Goal: Information Seeking & Learning: Learn about a topic

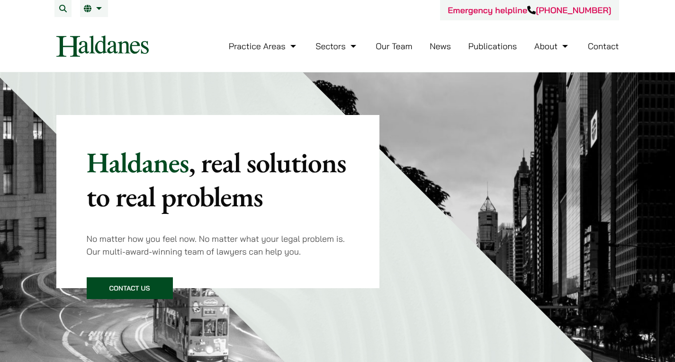
click at [394, 43] on link "Our Team" at bounding box center [394, 46] width 36 height 11
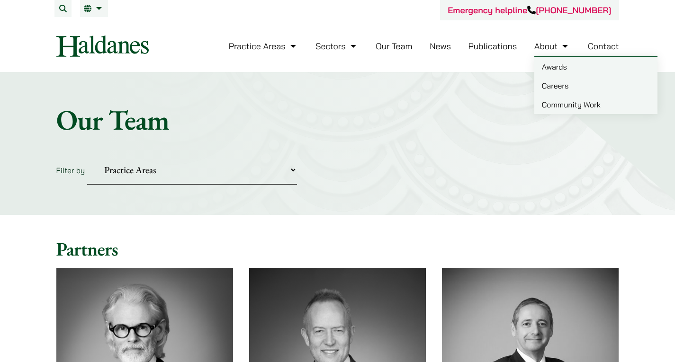
click at [560, 100] on link "Community Work" at bounding box center [595, 104] width 123 height 19
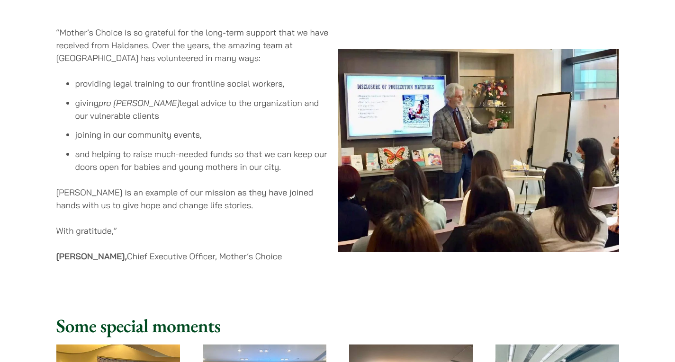
scroll to position [850, 0]
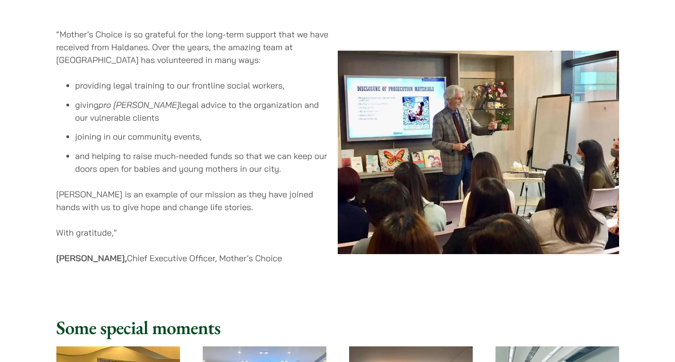
drag, startPoint x: 184, startPoint y: 107, endPoint x: 185, endPoint y: 195, distance: 88.1
click at [185, 195] on div "“Mother’s Choice is so grateful for the long-term support that we have received…" at bounding box center [196, 152] width 281 height 267
click at [185, 195] on p "Haldanes is an example of our mission as they have joined hands with us to give…" at bounding box center [192, 201] width 273 height 26
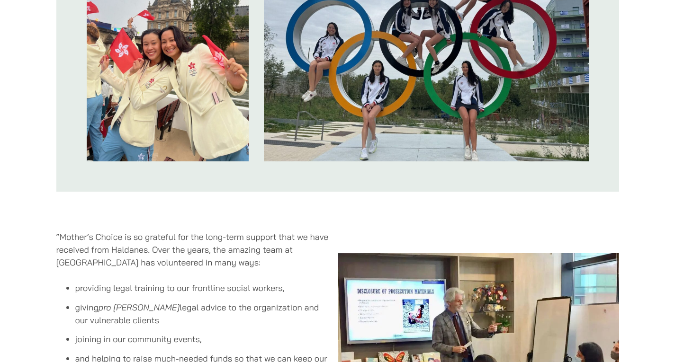
click at [163, 249] on p "“Mother’s Choice is so grateful for the long-term support that we have received…" at bounding box center [192, 250] width 273 height 38
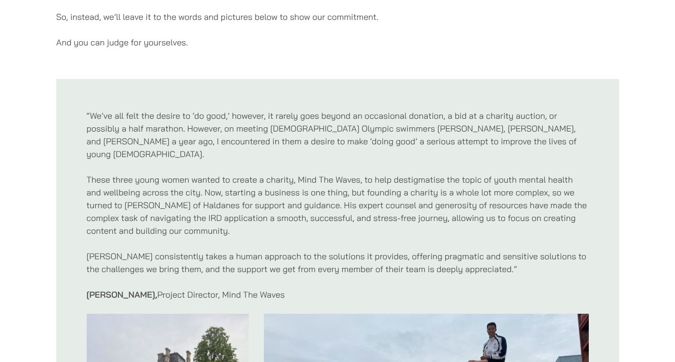
scroll to position [163, 0]
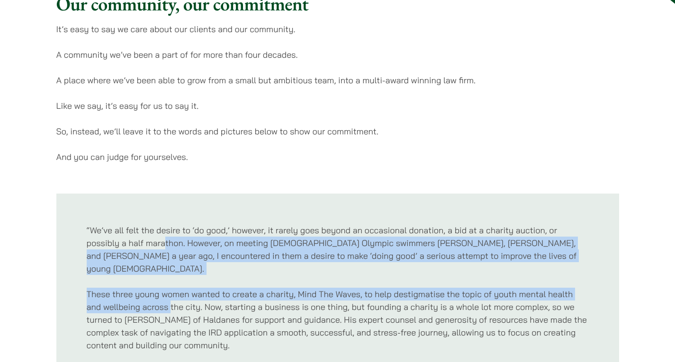
drag, startPoint x: 163, startPoint y: 241, endPoint x: 172, endPoint y: 304, distance: 64.0
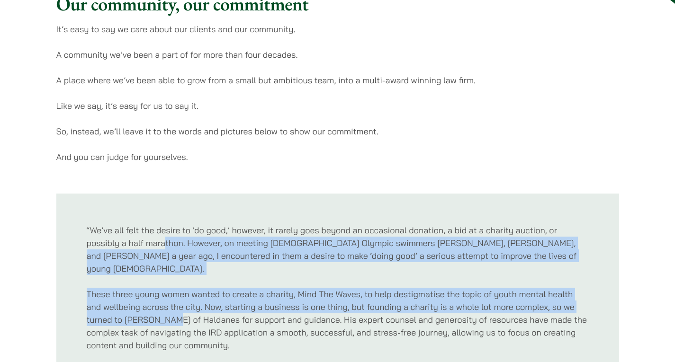
click at [172, 304] on p "These three young women wanted to create a charity, Mind The Waves, to help des…" at bounding box center [338, 320] width 502 height 64
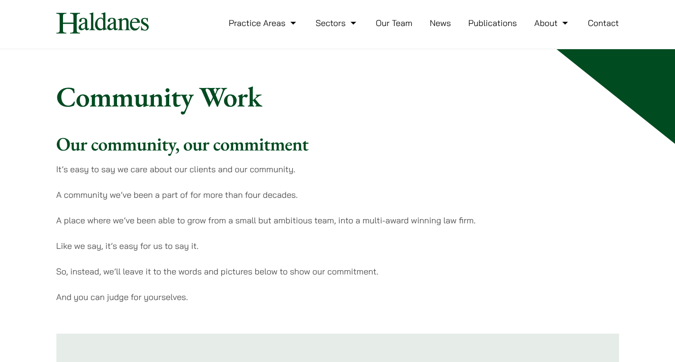
scroll to position [0, 0]
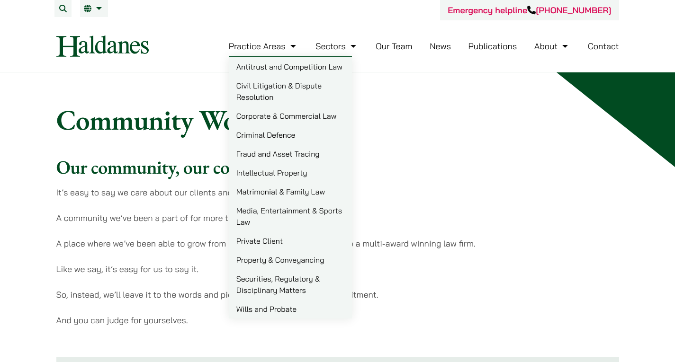
click at [259, 65] on link "Antitrust and Competition Law" at bounding box center [290, 66] width 123 height 19
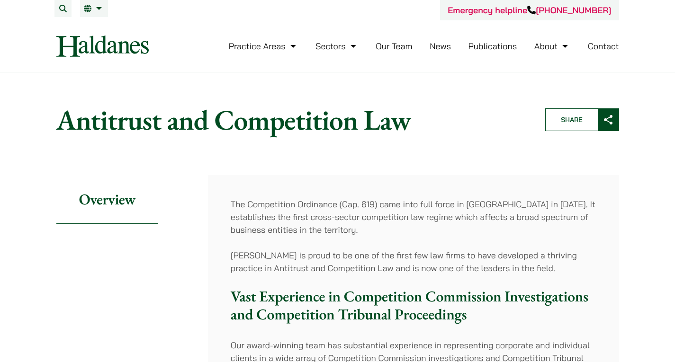
click at [604, 46] on link "Contact" at bounding box center [603, 46] width 31 height 11
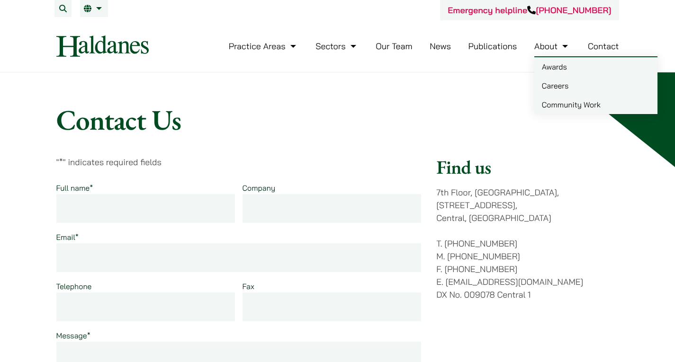
click at [542, 53] on li "About Awards Careers Community Work" at bounding box center [552, 46] width 36 height 20
click at [554, 86] on link "Careers" at bounding box center [595, 85] width 123 height 19
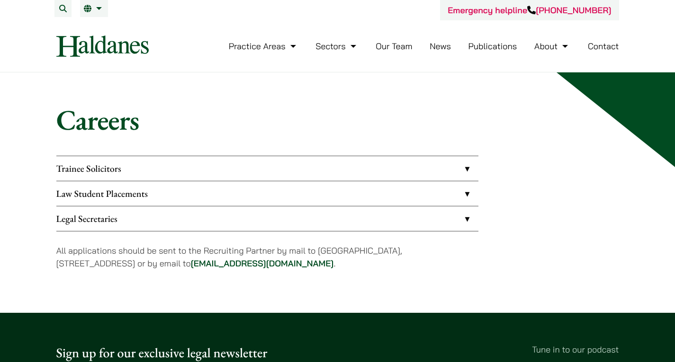
click at [417, 172] on link "Trainee Solicitors" at bounding box center [267, 168] width 422 height 25
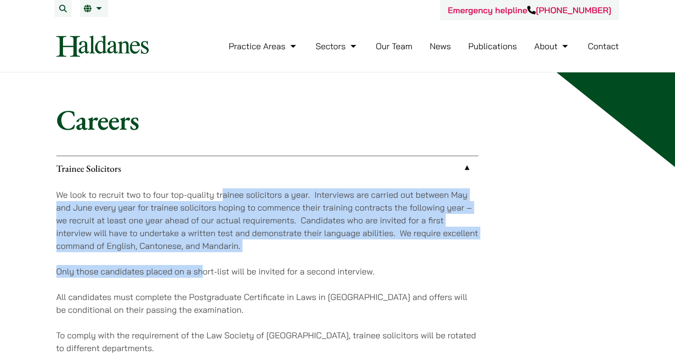
drag, startPoint x: 224, startPoint y: 191, endPoint x: 199, endPoint y: 270, distance: 82.0
click at [199, 270] on div "We look to recruit two to four top-quality trainee solicitors a year. Interview…" at bounding box center [267, 297] width 422 height 233
click at [199, 270] on p "Only those candidates placed on a short-list will be invited for a second inter…" at bounding box center [267, 271] width 422 height 13
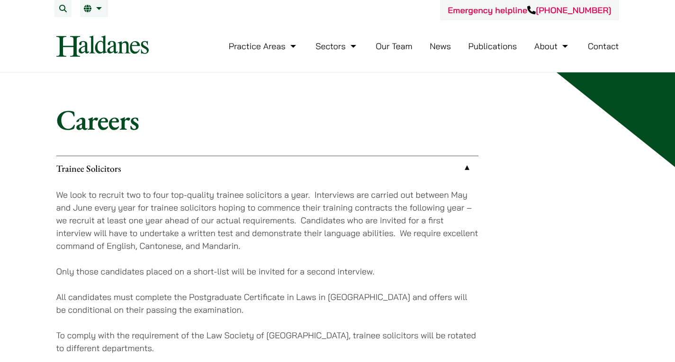
click at [603, 51] on link "Contact" at bounding box center [603, 46] width 31 height 11
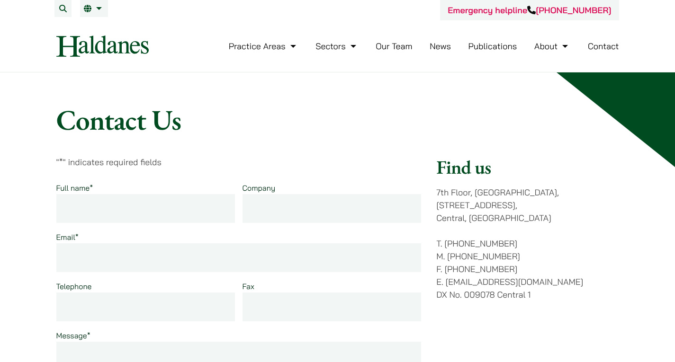
click at [88, 35] on nav "Practice Areas Antitrust and Competition Law Civil Litigation & Dispute Resolut…" at bounding box center [337, 46] width 563 height 52
